Goal: Information Seeking & Learning: Learn about a topic

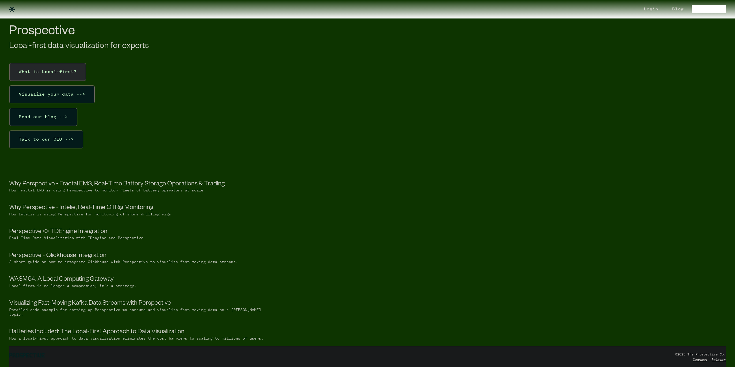
click at [63, 76] on div "What is Local-first?" at bounding box center [47, 71] width 67 height 17
click at [70, 94] on div "Visualize your data -->" at bounding box center [52, 94] width 76 height 17
click at [71, 184] on link "Why Perspective - Fractal EMS, Real‑Time Battery Storage Operations & Trading" at bounding box center [117, 184] width 216 height 7
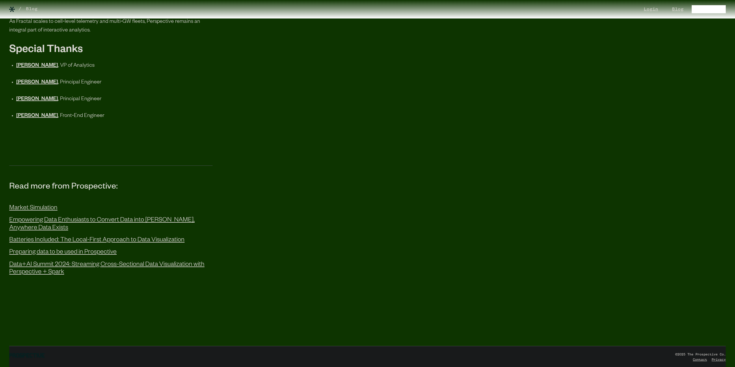
scroll to position [1927, 0]
